Goal: Transaction & Acquisition: Obtain resource

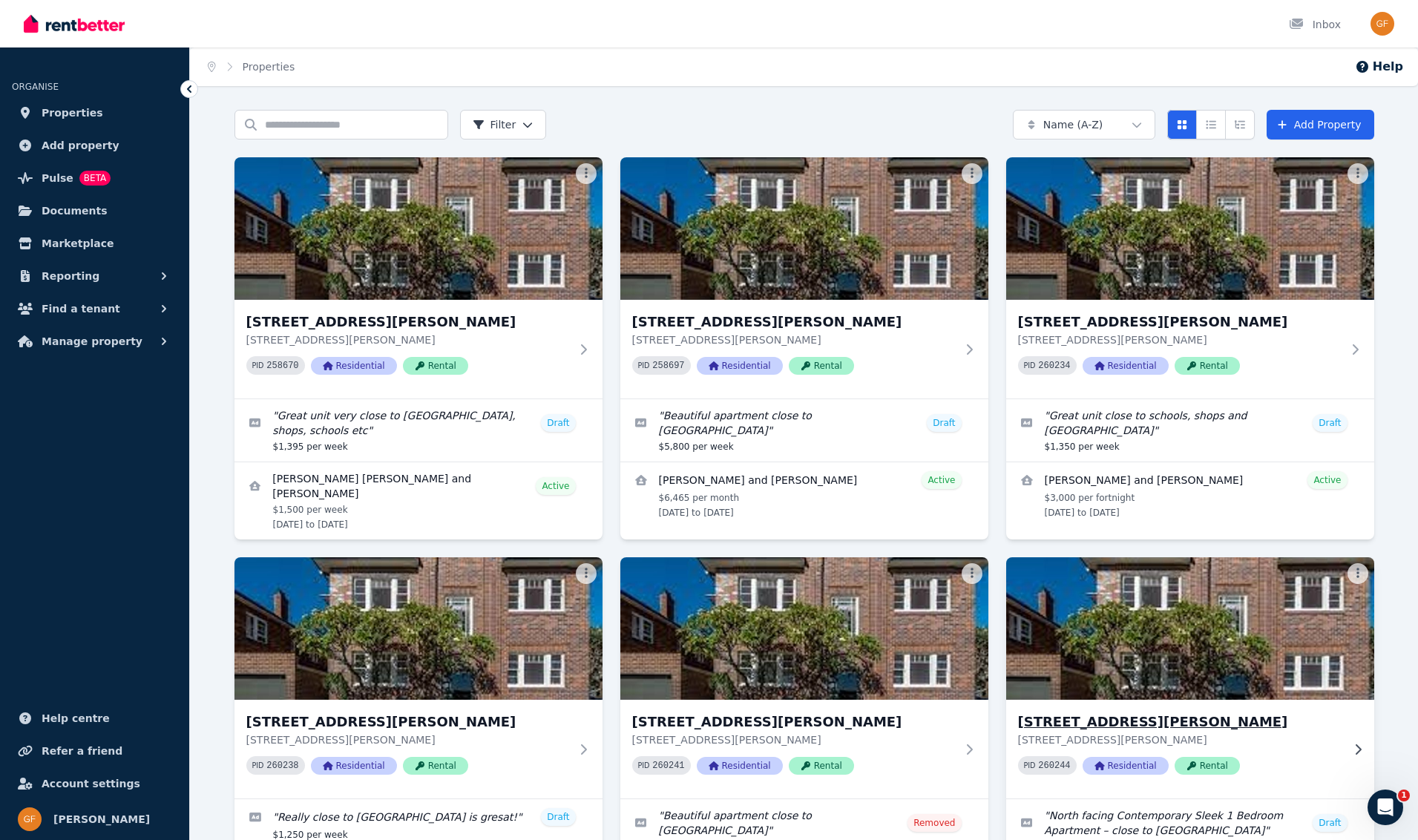
click at [1220, 769] on span "Rental" at bounding box center [1208, 766] width 66 height 18
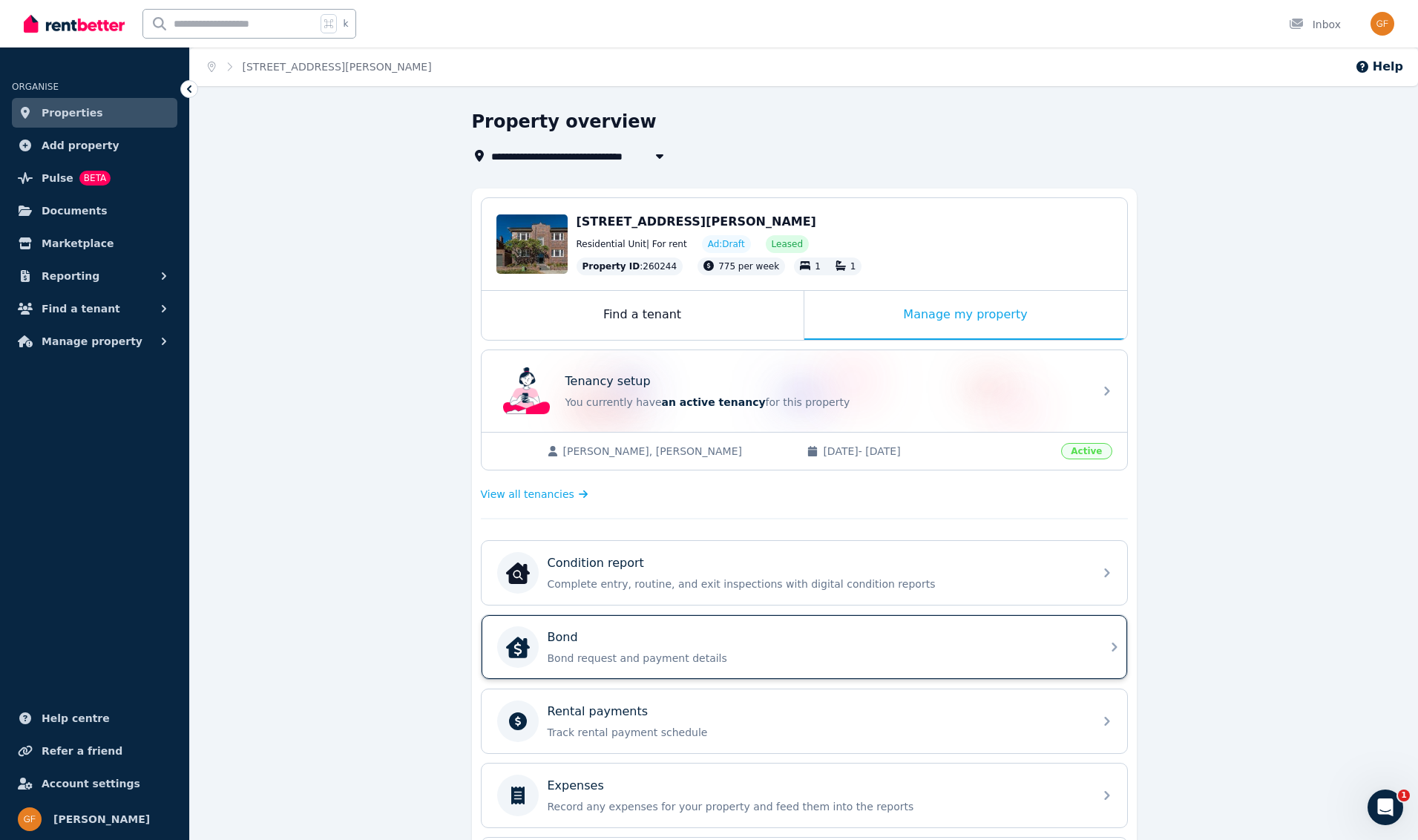
scroll to position [262, 0]
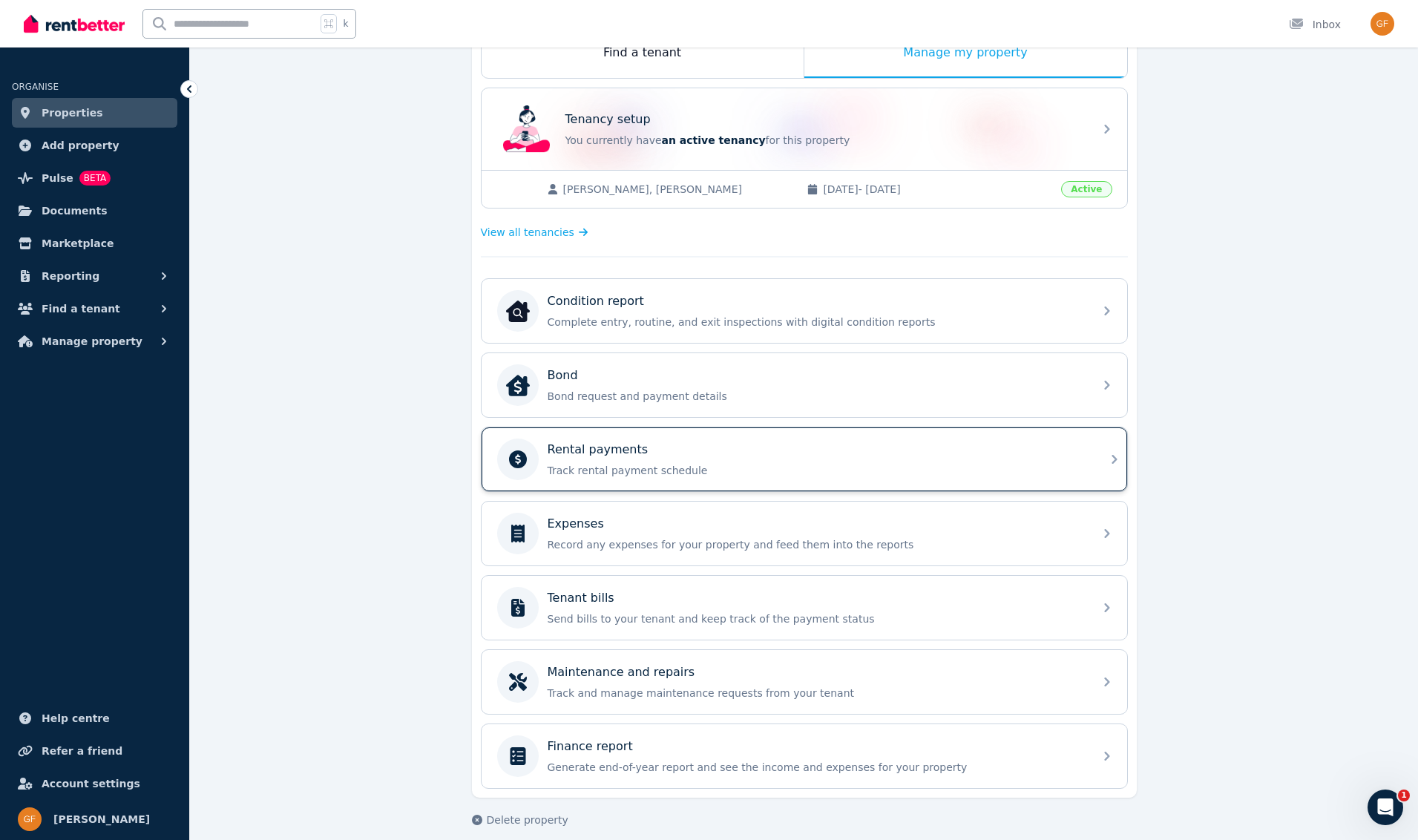
click at [617, 452] on p "Rental payments" at bounding box center [598, 449] width 101 height 18
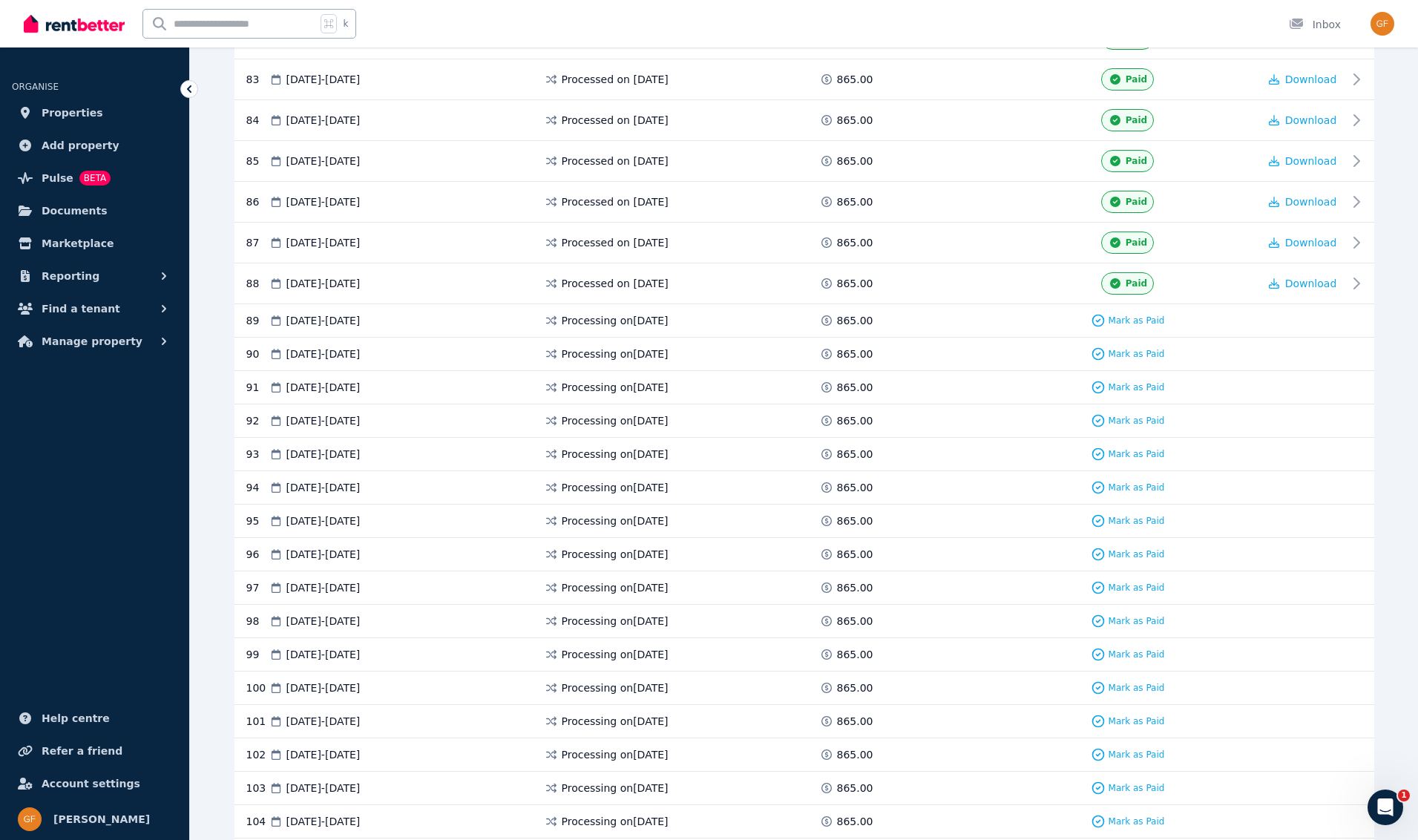
scroll to position [3686, 0]
click at [1312, 287] on span "Download" at bounding box center [1311, 284] width 52 height 12
click at [1312, 286] on span "Download" at bounding box center [1311, 284] width 52 height 12
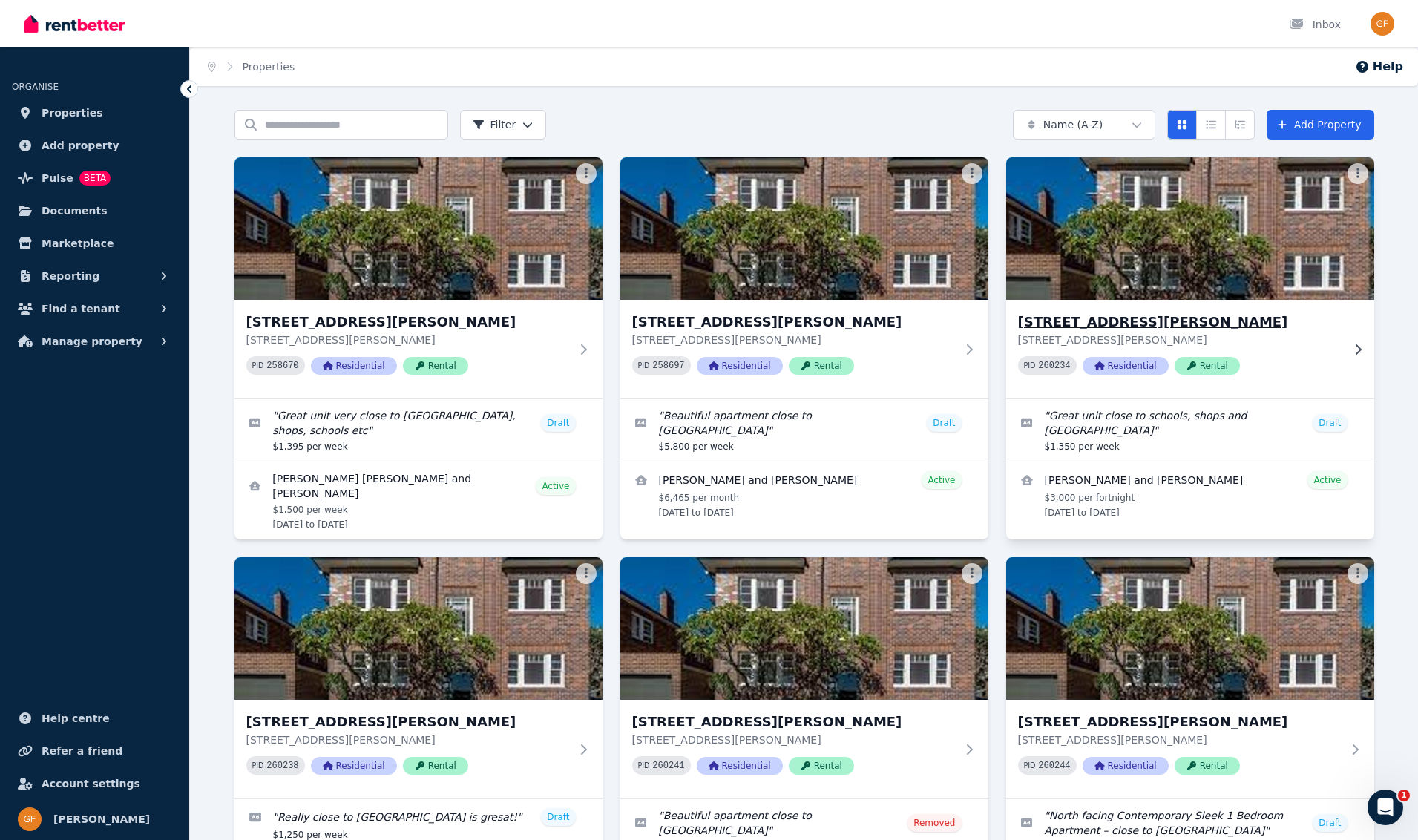
click at [1210, 369] on span "Rental" at bounding box center [1208, 366] width 66 height 18
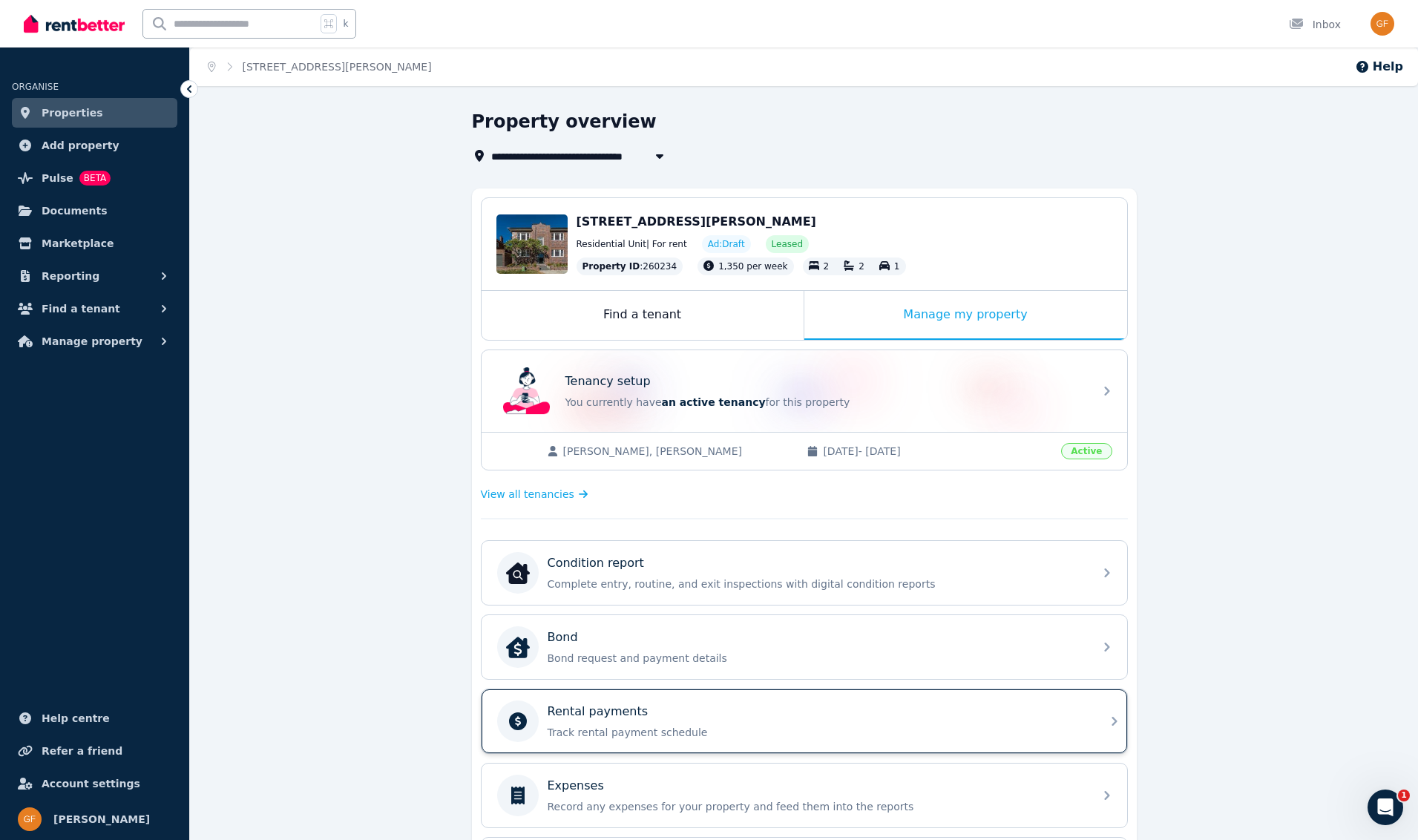
click at [649, 737] on p "Track rental payment schedule" at bounding box center [816, 732] width 537 height 15
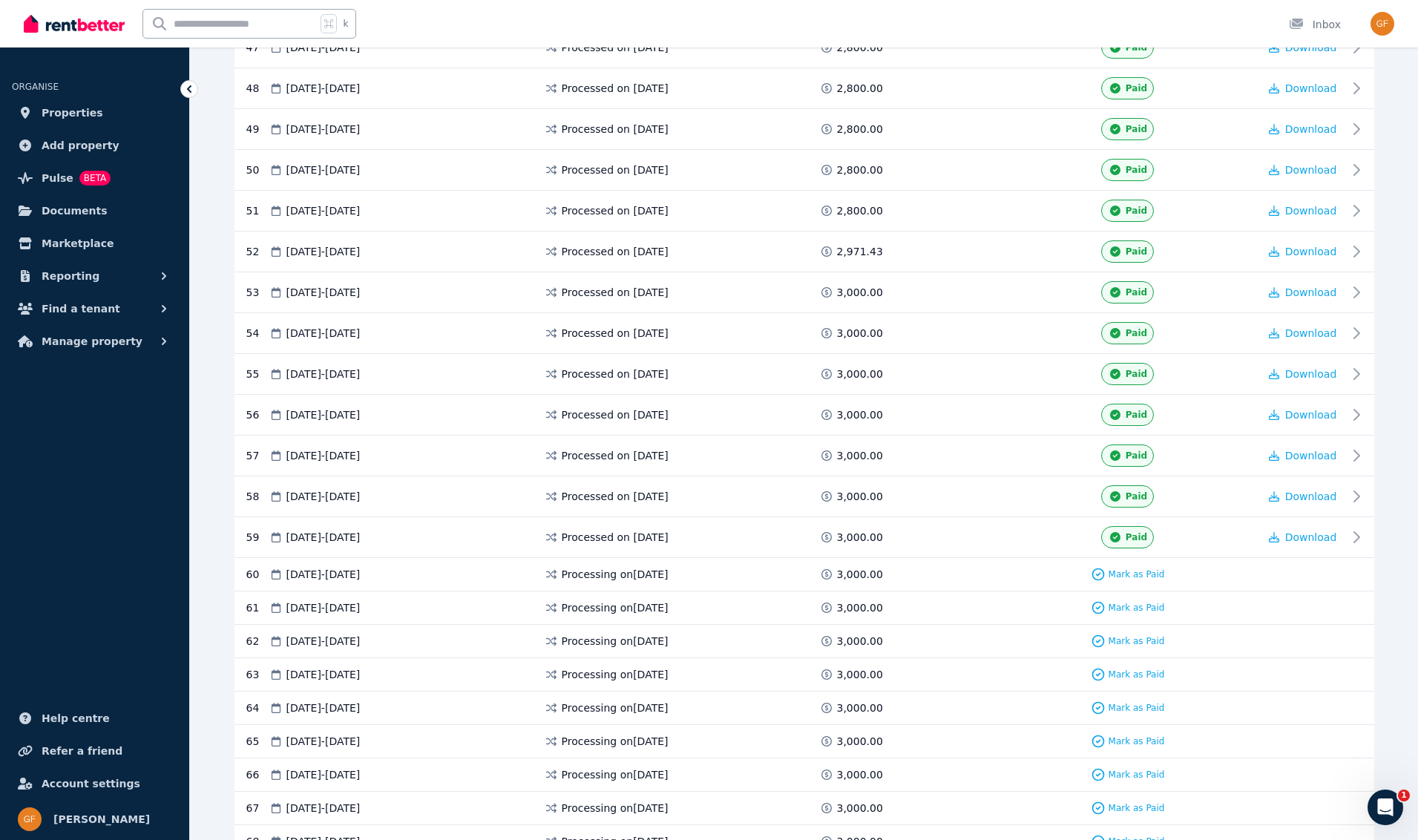
scroll to position [2674, 0]
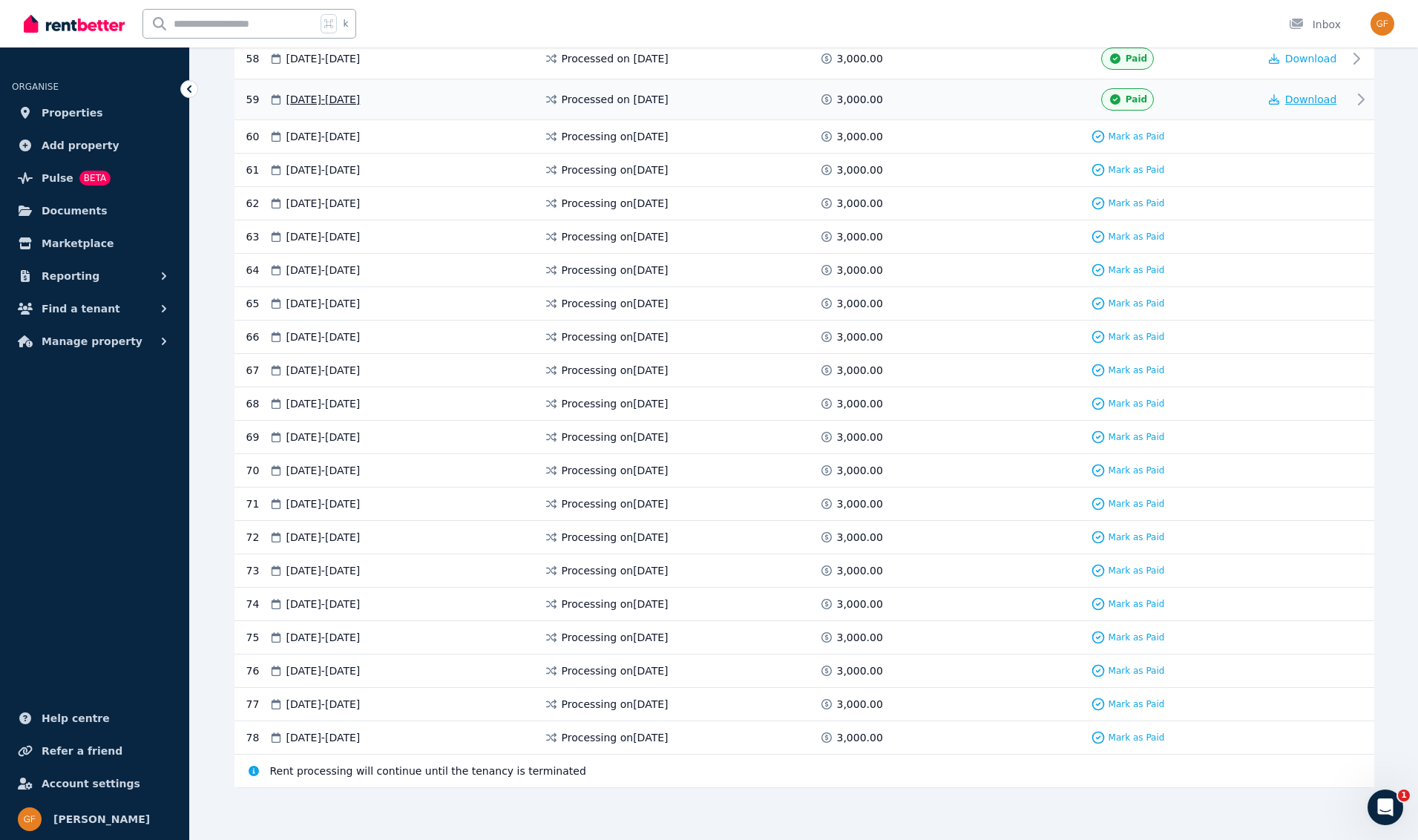
click at [1298, 99] on span "Download" at bounding box center [1311, 100] width 52 height 12
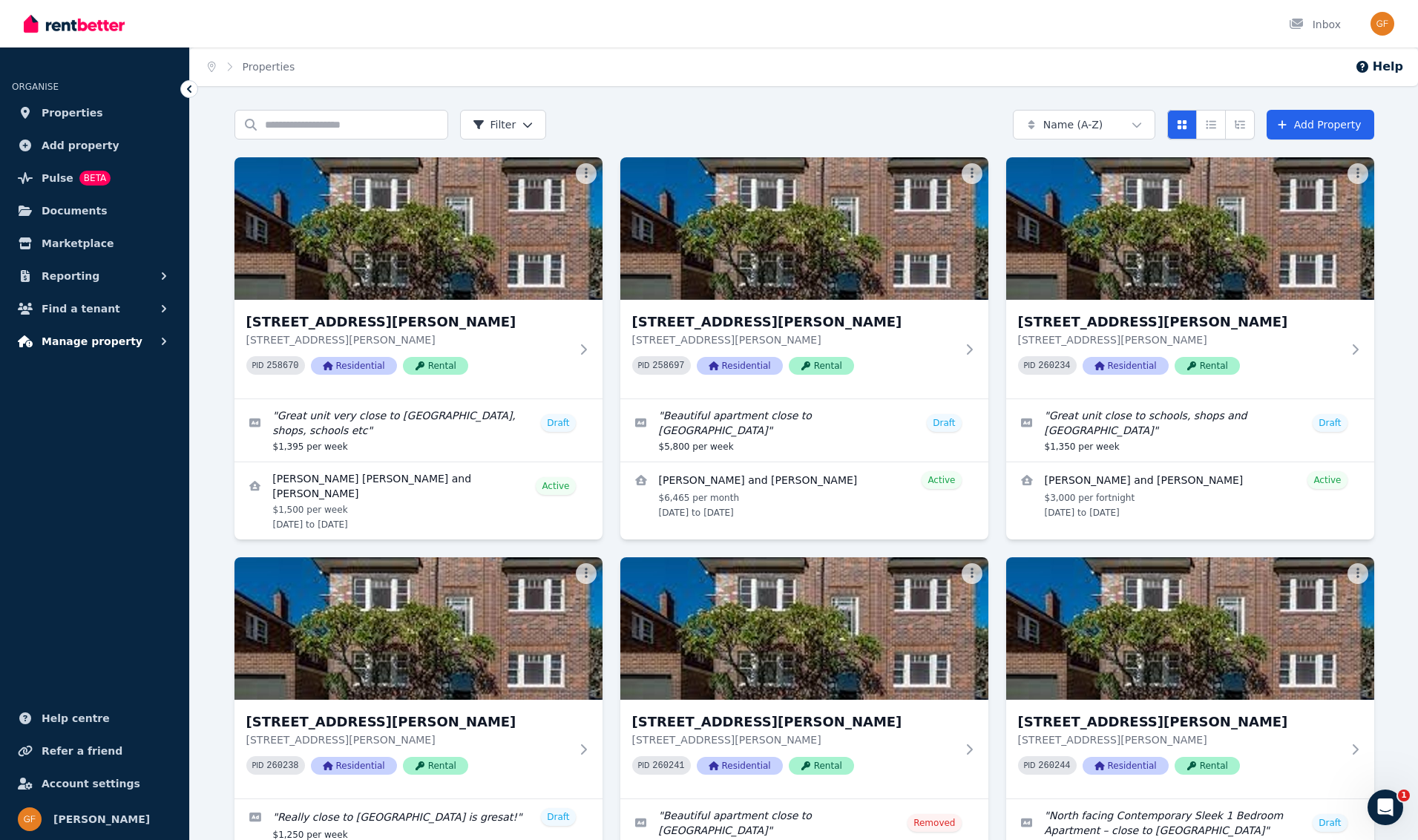
click at [103, 346] on span "Manage property" at bounding box center [92, 342] width 101 height 18
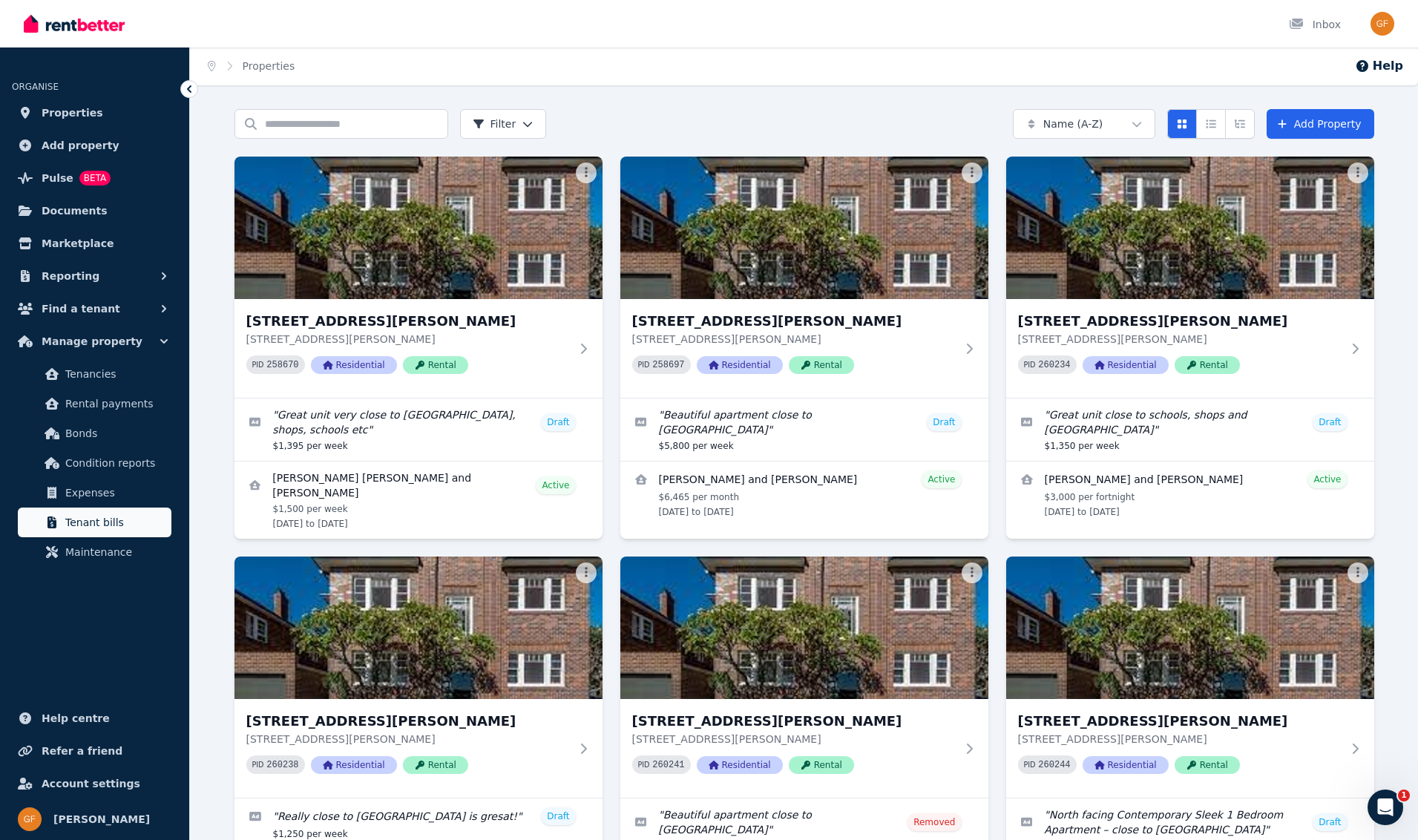
click at [138, 526] on span "Tenant bills" at bounding box center [115, 523] width 100 height 18
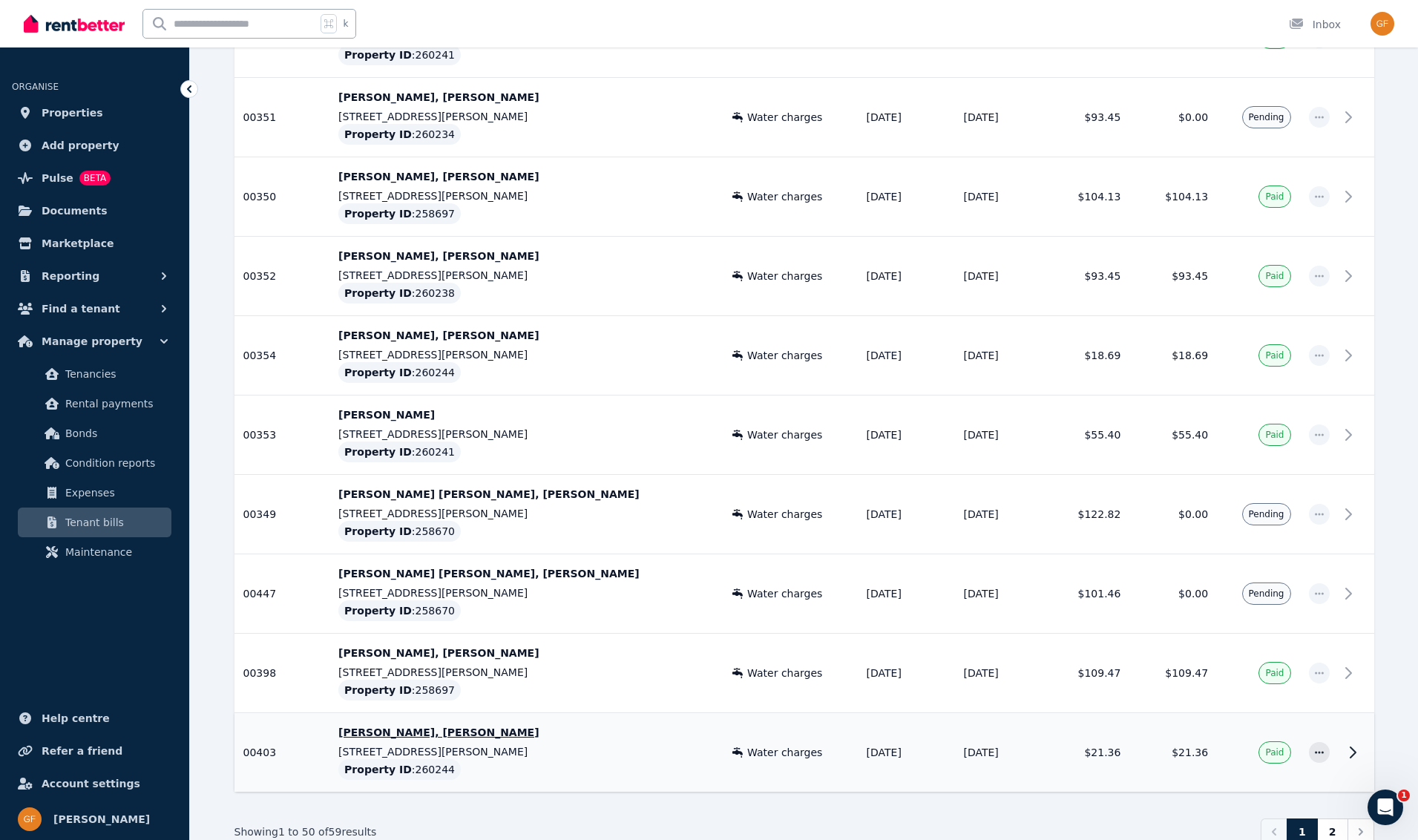
scroll to position [3595, 0]
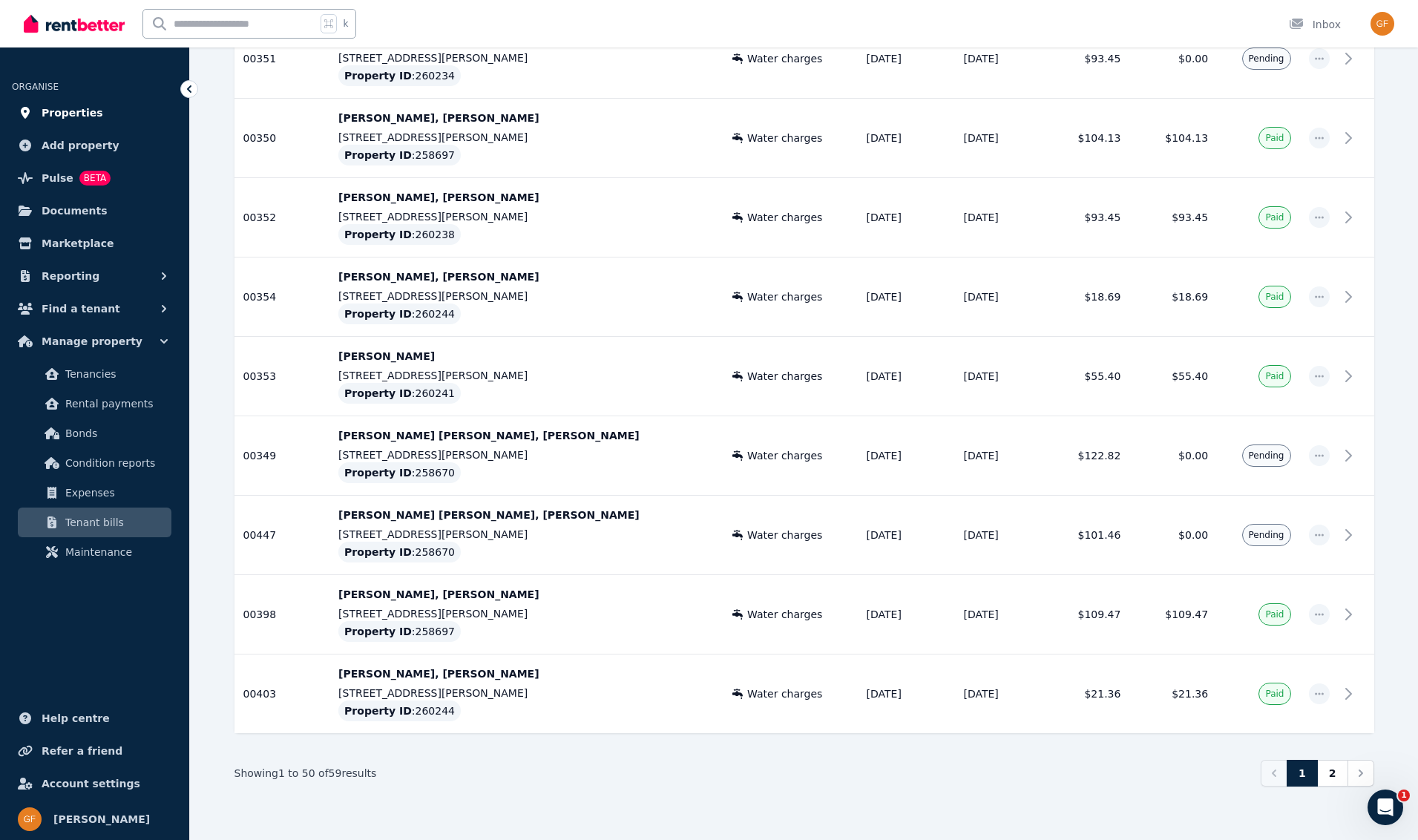
click at [53, 112] on span "Properties" at bounding box center [72, 113] width 62 height 18
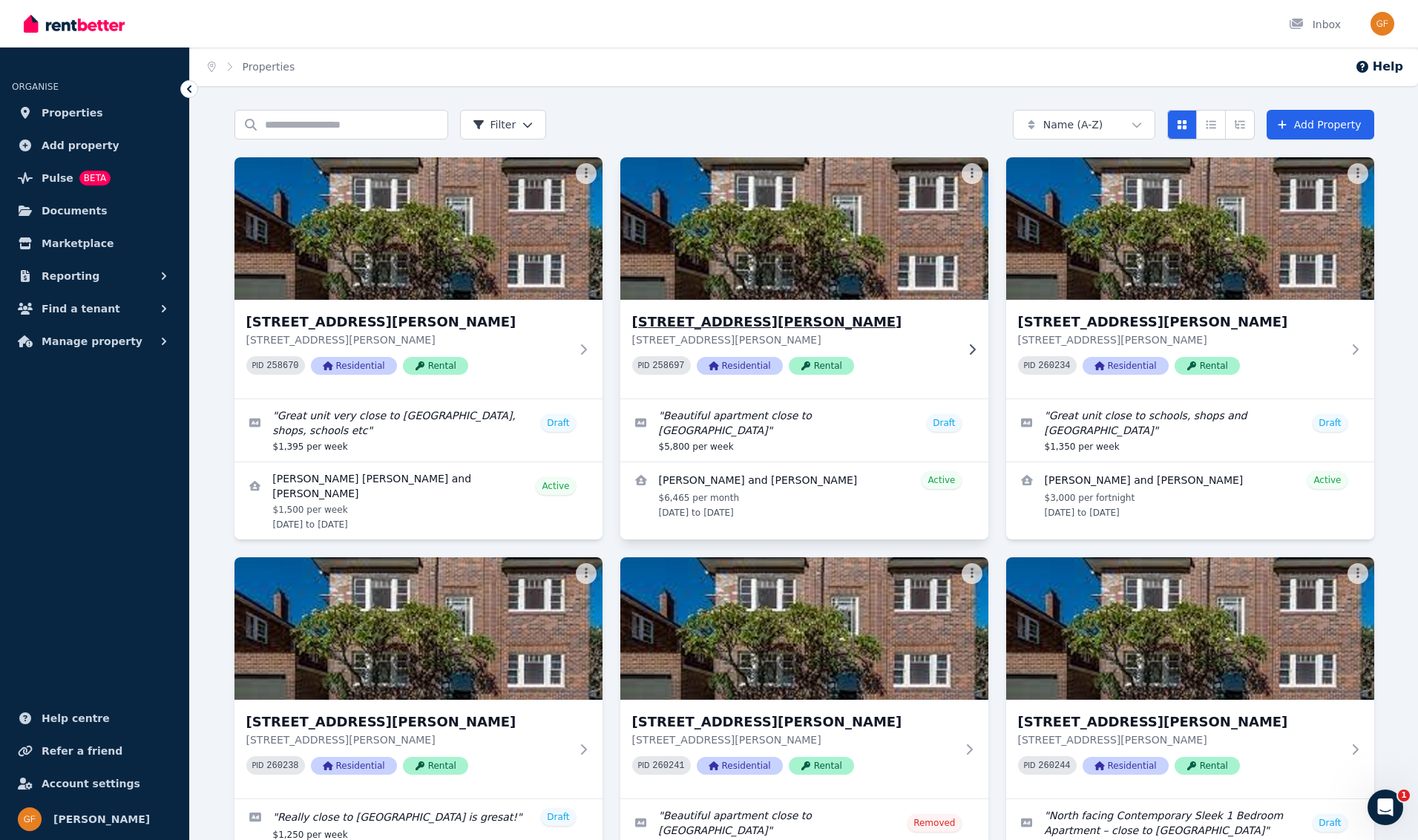
click at [752, 368] on span "Residential" at bounding box center [740, 366] width 86 height 18
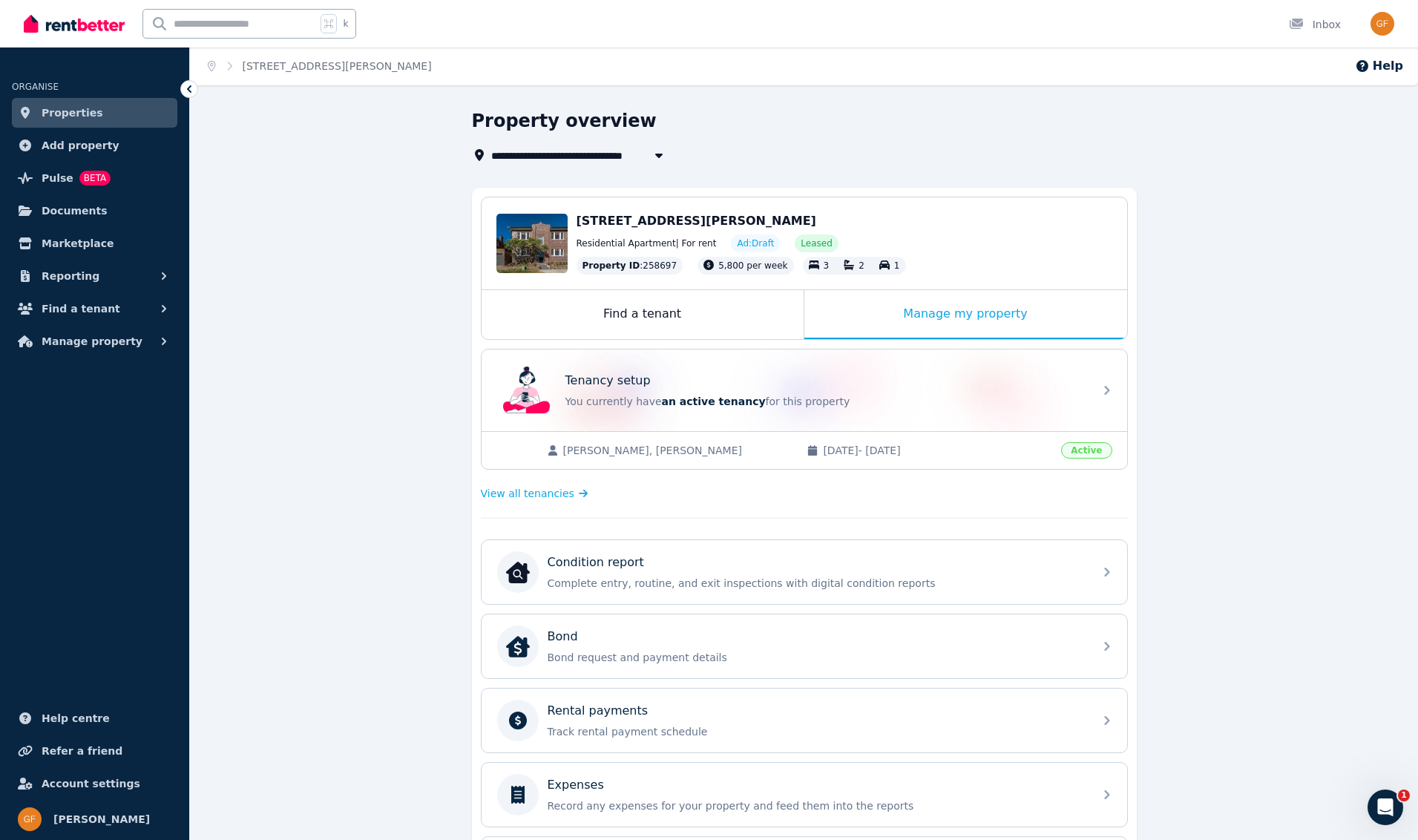
scroll to position [276, 0]
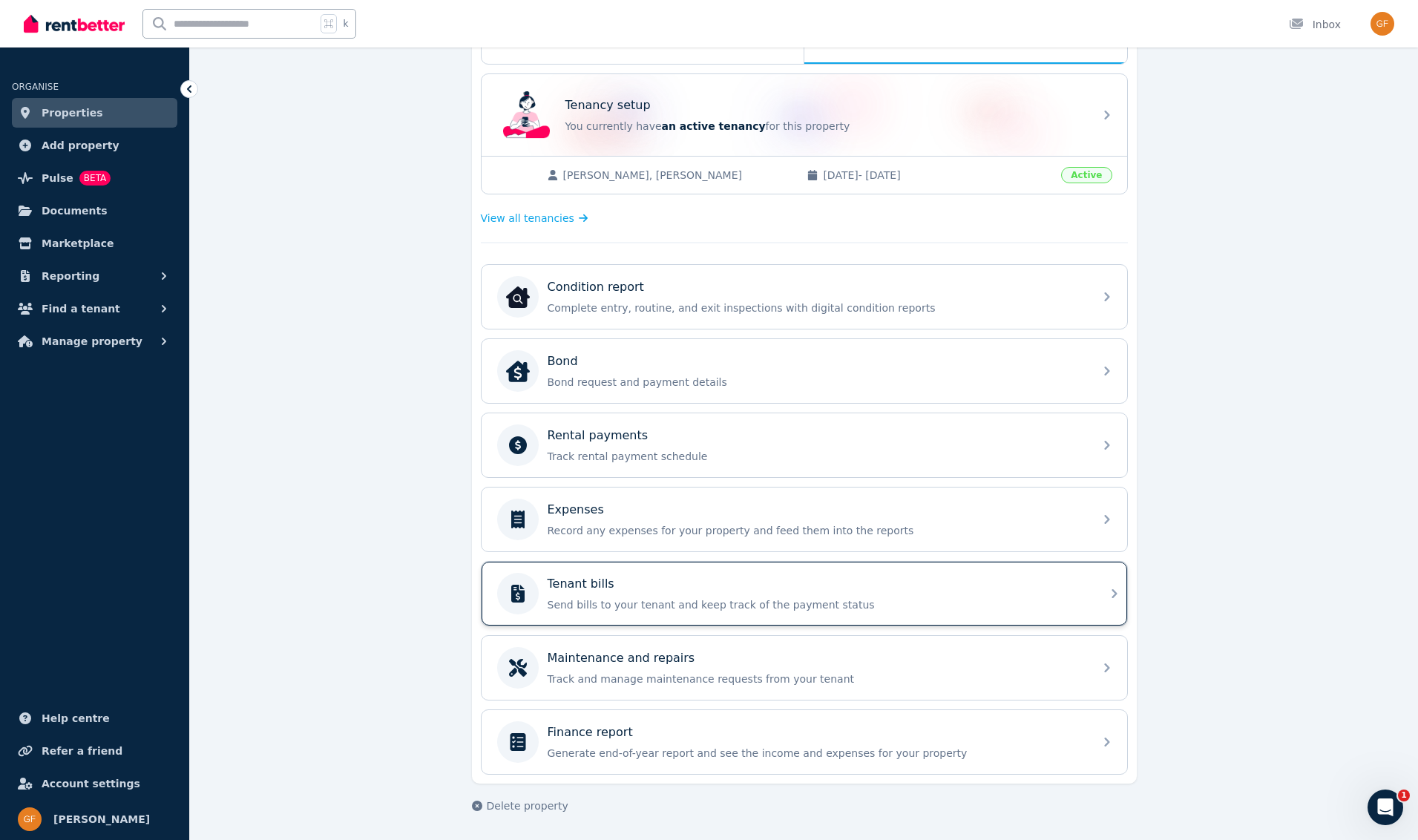
click at [693, 581] on div "Tenant bills" at bounding box center [816, 584] width 537 height 18
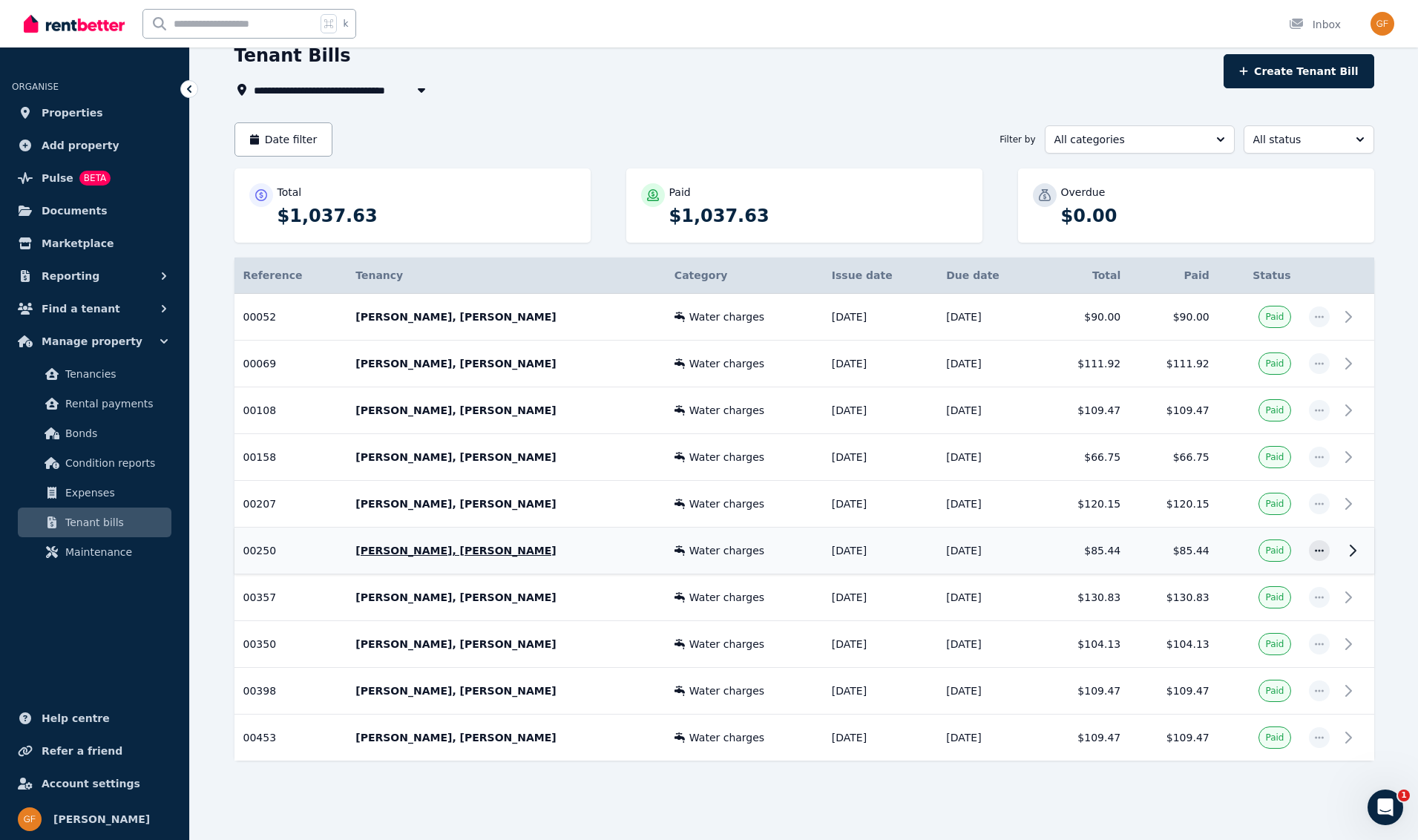
scroll to position [67, 0]
click at [59, 116] on span "Properties" at bounding box center [72, 113] width 62 height 18
